Goal: Task Accomplishment & Management: Manage account settings

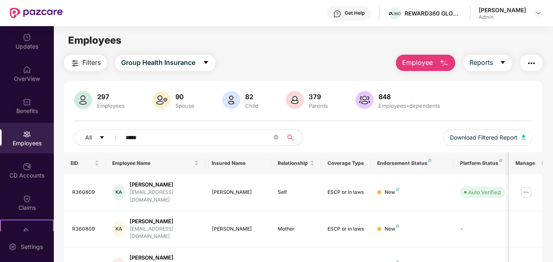
type input "*****"
click at [413, 59] on span "Employee" at bounding box center [417, 62] width 31 height 10
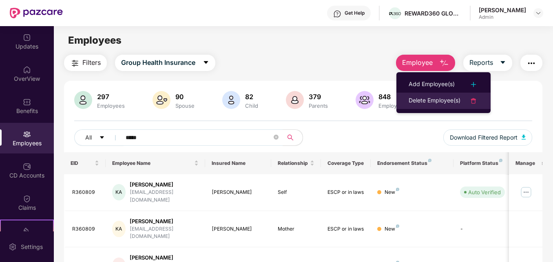
click at [426, 93] on li "Delete Employee(s)" at bounding box center [443, 101] width 94 height 16
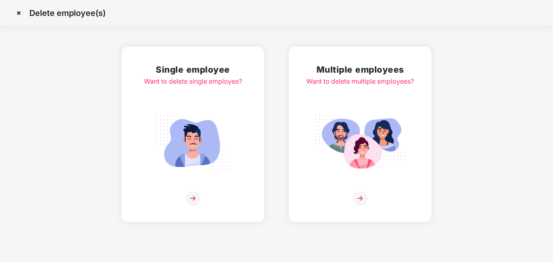
click at [361, 200] on img at bounding box center [360, 198] width 15 height 15
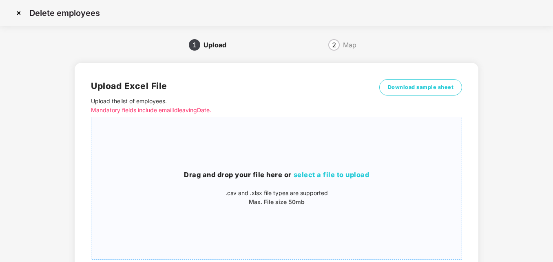
click at [329, 171] on span "select a file to upload" at bounding box center [332, 174] width 76 height 8
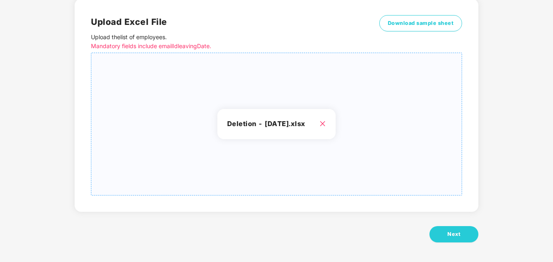
scroll to position [65, 0]
click at [457, 232] on span "Next" at bounding box center [453, 233] width 13 height 8
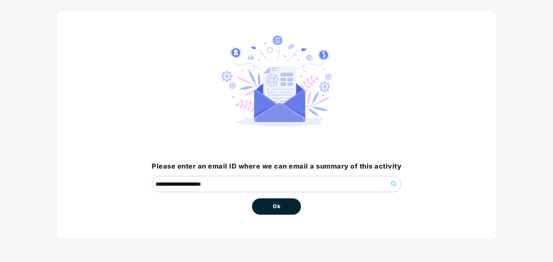
scroll to position [0, 0]
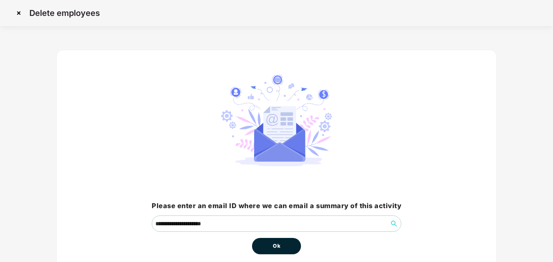
click at [292, 247] on button "Ok" at bounding box center [276, 246] width 49 height 16
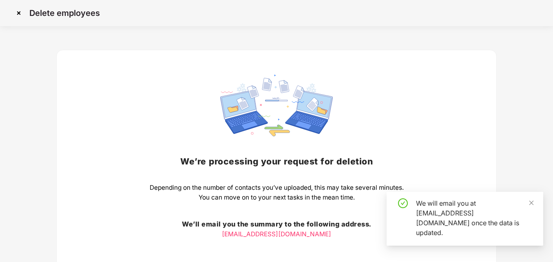
click at [279, 243] on div "We’re processing your request for deletion Depending on the number of contacts …" at bounding box center [277, 178] width 254 height 207
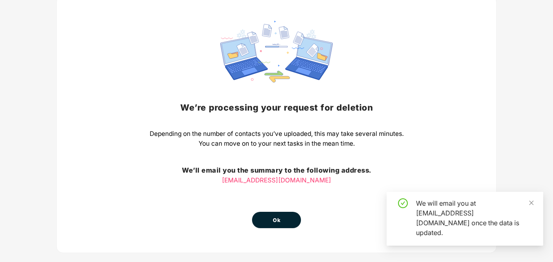
scroll to position [67, 0]
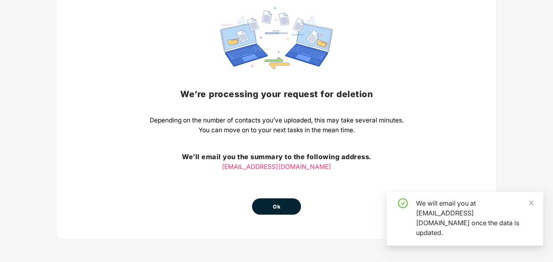
click at [274, 212] on button "Ok" at bounding box center [276, 206] width 49 height 16
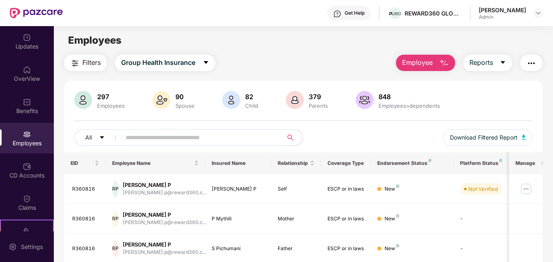
click at [222, 139] on input "text" at bounding box center [199, 137] width 146 height 12
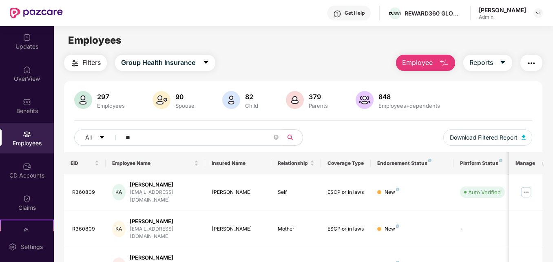
type input "*"
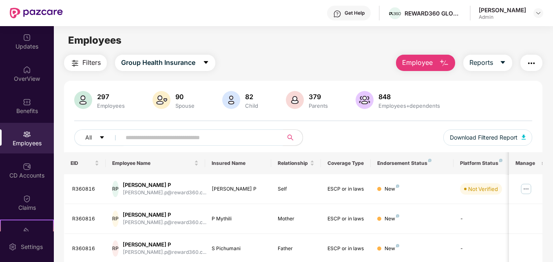
click at [247, 141] on input "text" at bounding box center [199, 137] width 146 height 12
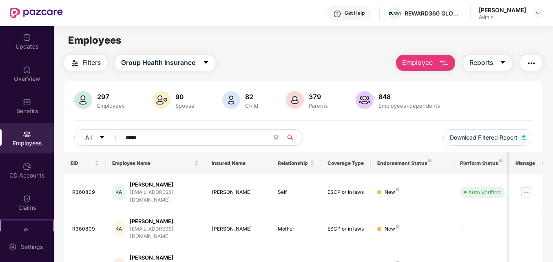
type input "*****"
click at [534, 63] on img "button" at bounding box center [531, 63] width 10 height 10
click at [366, 62] on div "Filters Group Health Insurance Employee Reports" at bounding box center [303, 63] width 478 height 16
click at [528, 191] on img at bounding box center [525, 192] width 13 height 13
click at [320, 46] on div "Employees" at bounding box center [303, 40] width 499 height 15
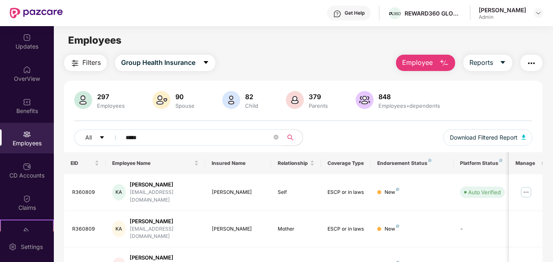
click at [437, 68] on button "Employee" at bounding box center [425, 63] width 59 height 16
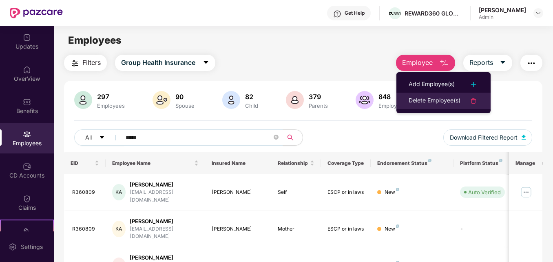
click at [434, 103] on div "Delete Employee(s)" at bounding box center [435, 101] width 52 height 10
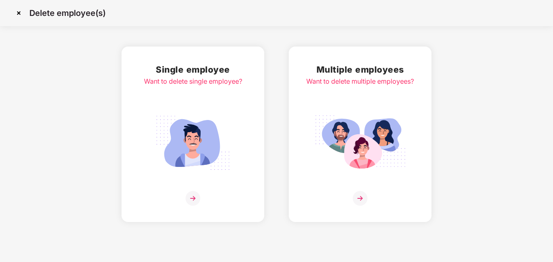
click at [361, 199] on img at bounding box center [360, 198] width 15 height 15
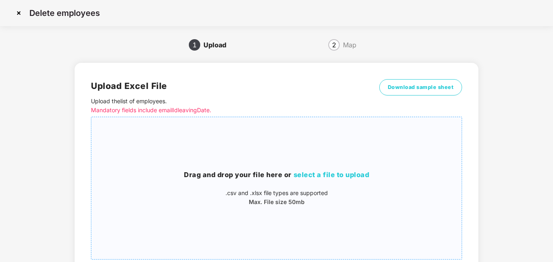
click at [349, 171] on span "select a file to upload" at bounding box center [332, 174] width 76 height 8
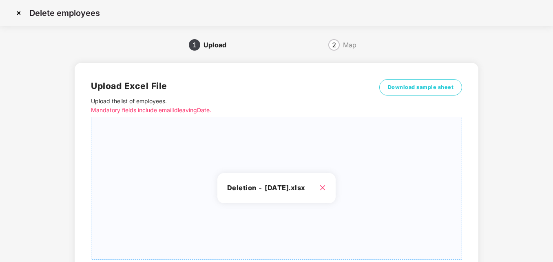
scroll to position [65, 0]
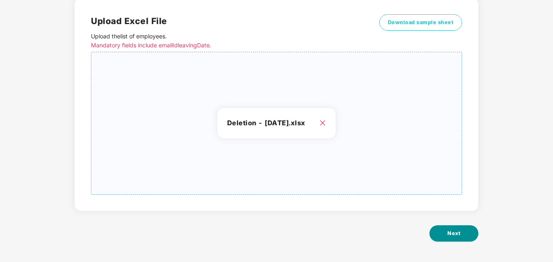
click at [469, 232] on button "Next" at bounding box center [453, 233] width 49 height 16
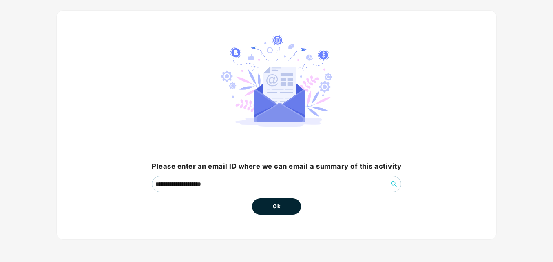
scroll to position [0, 0]
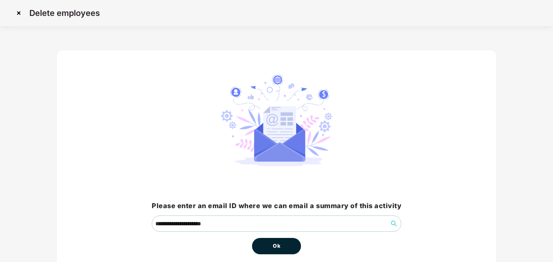
click at [282, 250] on button "Ok" at bounding box center [276, 246] width 49 height 16
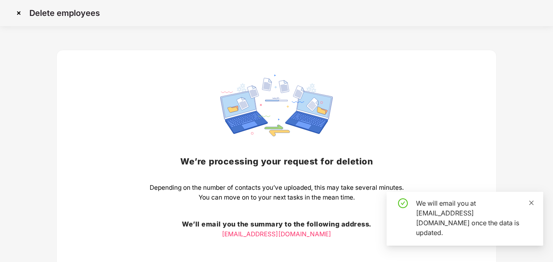
click at [531, 205] on icon "close" at bounding box center [531, 202] width 4 height 4
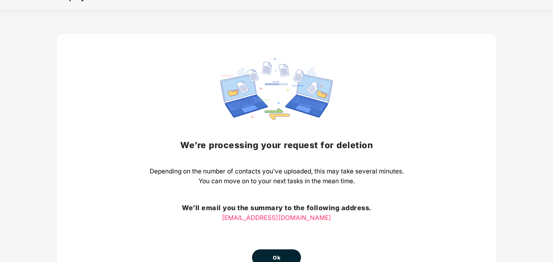
scroll to position [67, 0]
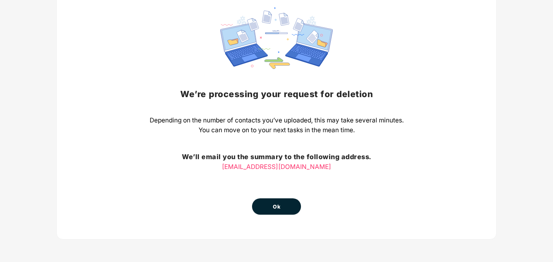
click at [282, 207] on button "Ok" at bounding box center [276, 206] width 49 height 16
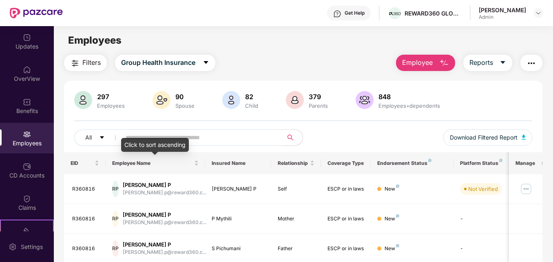
click at [133, 139] on div "Click to sort ascending" at bounding box center [155, 145] width 68 height 14
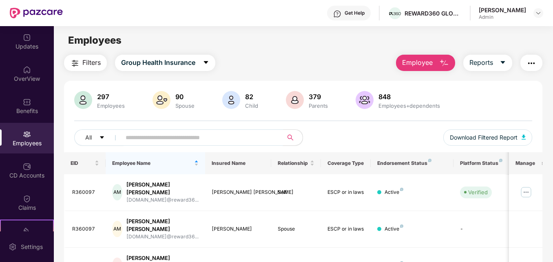
click at [171, 135] on input "text" at bounding box center [199, 137] width 146 height 12
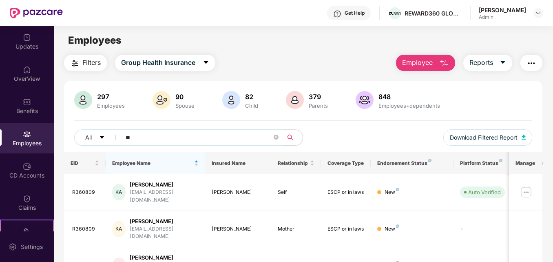
type input "*"
